Goal: Transaction & Acquisition: Purchase product/service

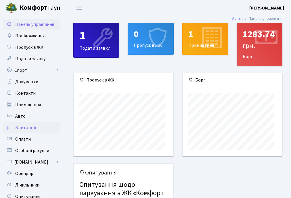
click at [26, 131] on span "Квитанції" at bounding box center [25, 128] width 21 height 6
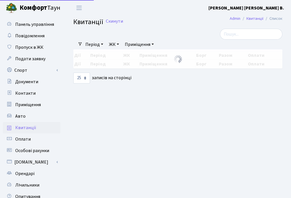
select select "25"
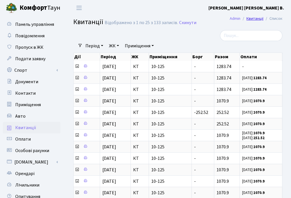
click at [247, 20] on link "Квитанції" at bounding box center [254, 19] width 17 height 6
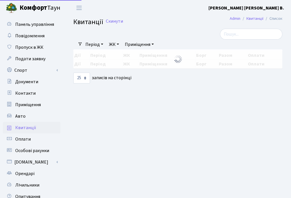
select select "25"
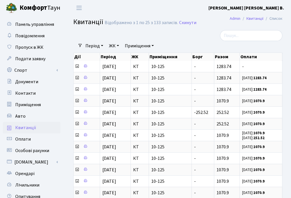
click at [11, 130] on icon at bounding box center [9, 128] width 4 height 5
select select "25"
click at [11, 130] on icon at bounding box center [9, 128] width 4 height 5
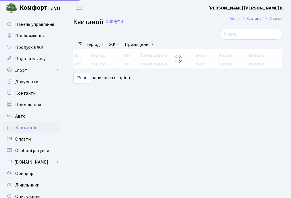
select select "25"
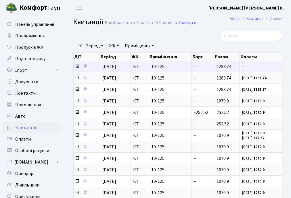
click at [76, 69] on icon at bounding box center [77, 66] width 5 height 5
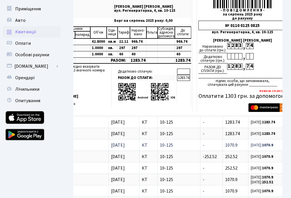
scroll to position [115, 0]
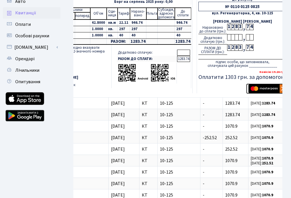
click at [270, 93] on img "submit" at bounding box center [266, 88] width 36 height 9
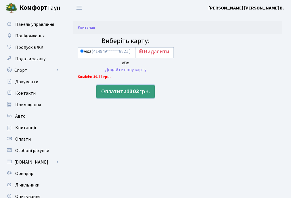
click at [131, 96] on b "1303" at bounding box center [132, 92] width 13 height 8
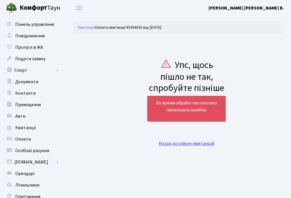
click at [179, 147] on link "Назад до списку квитанцій" at bounding box center [185, 143] width 55 height 6
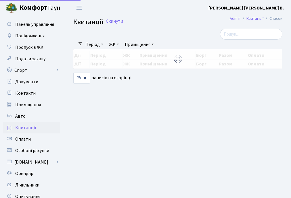
select select "25"
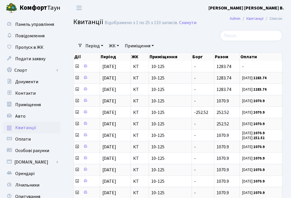
click at [254, 7] on b "[PERSON_NAME] [PERSON_NAME] В." at bounding box center [246, 8] width 76 height 6
click at [237, 36] on link "Вийти" at bounding box center [254, 31] width 57 height 9
